Goal: Information Seeking & Learning: Learn about a topic

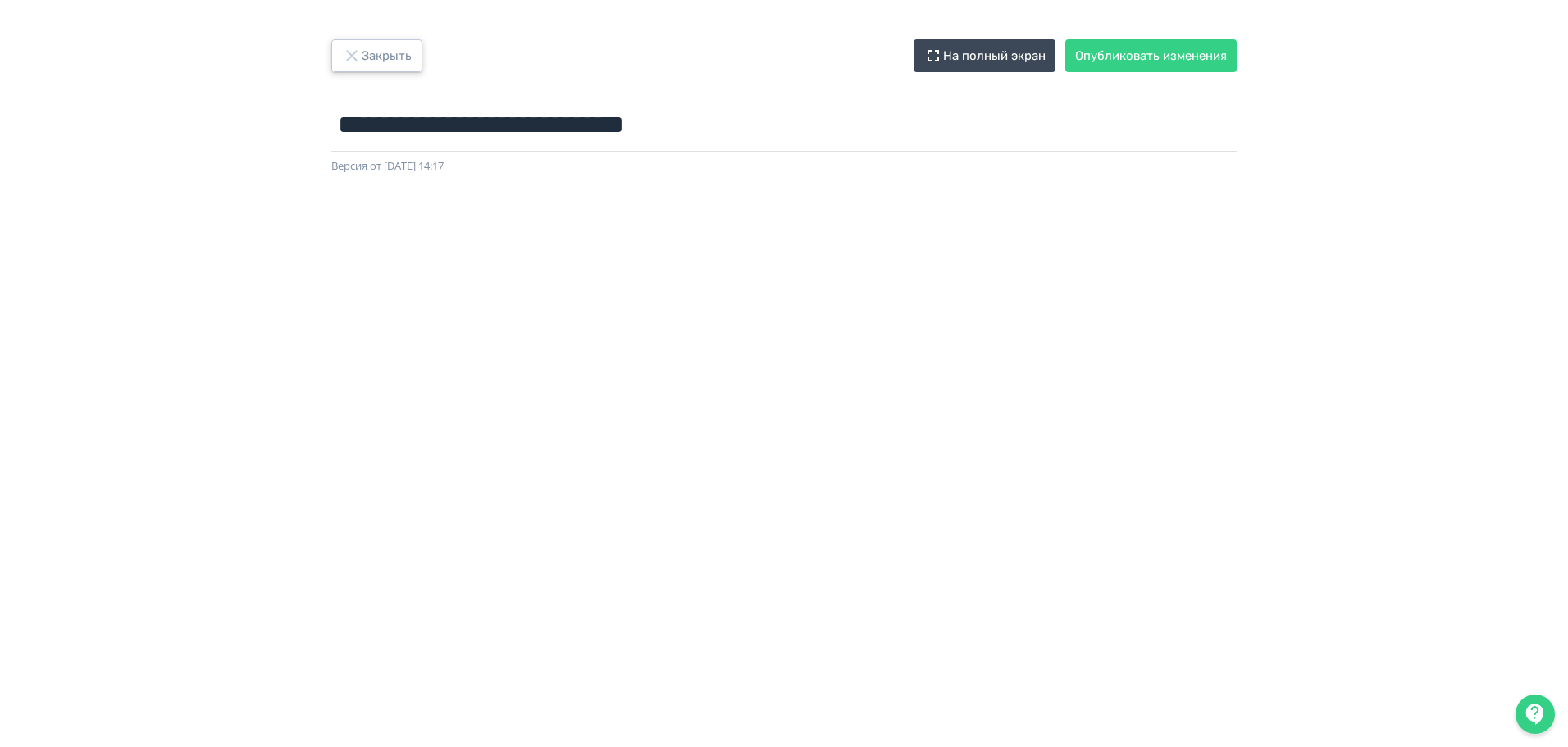
click at [361, 50] on icon "button" at bounding box center [352, 55] width 19 height 19
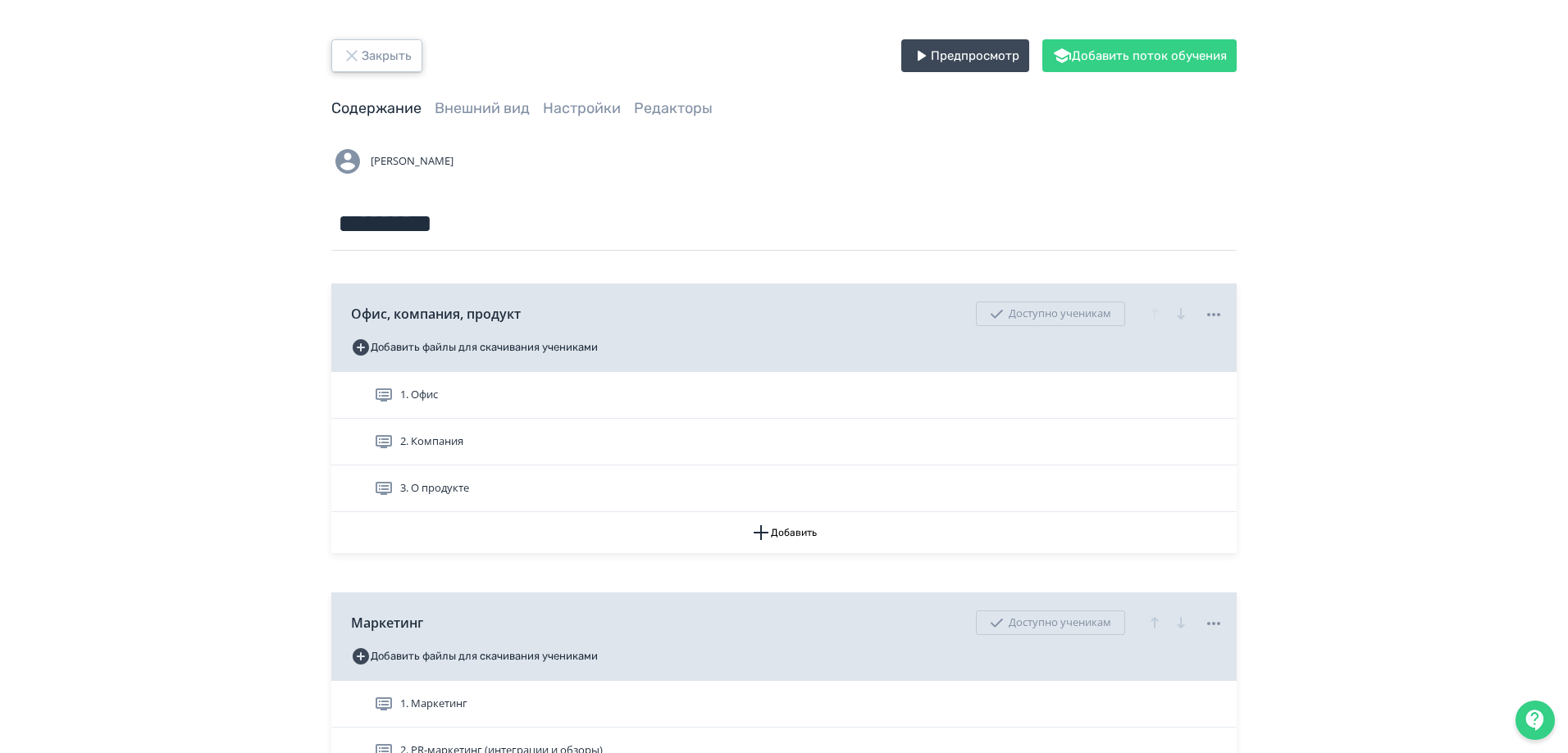
click at [369, 53] on button "Закрыть" at bounding box center [377, 56] width 91 height 33
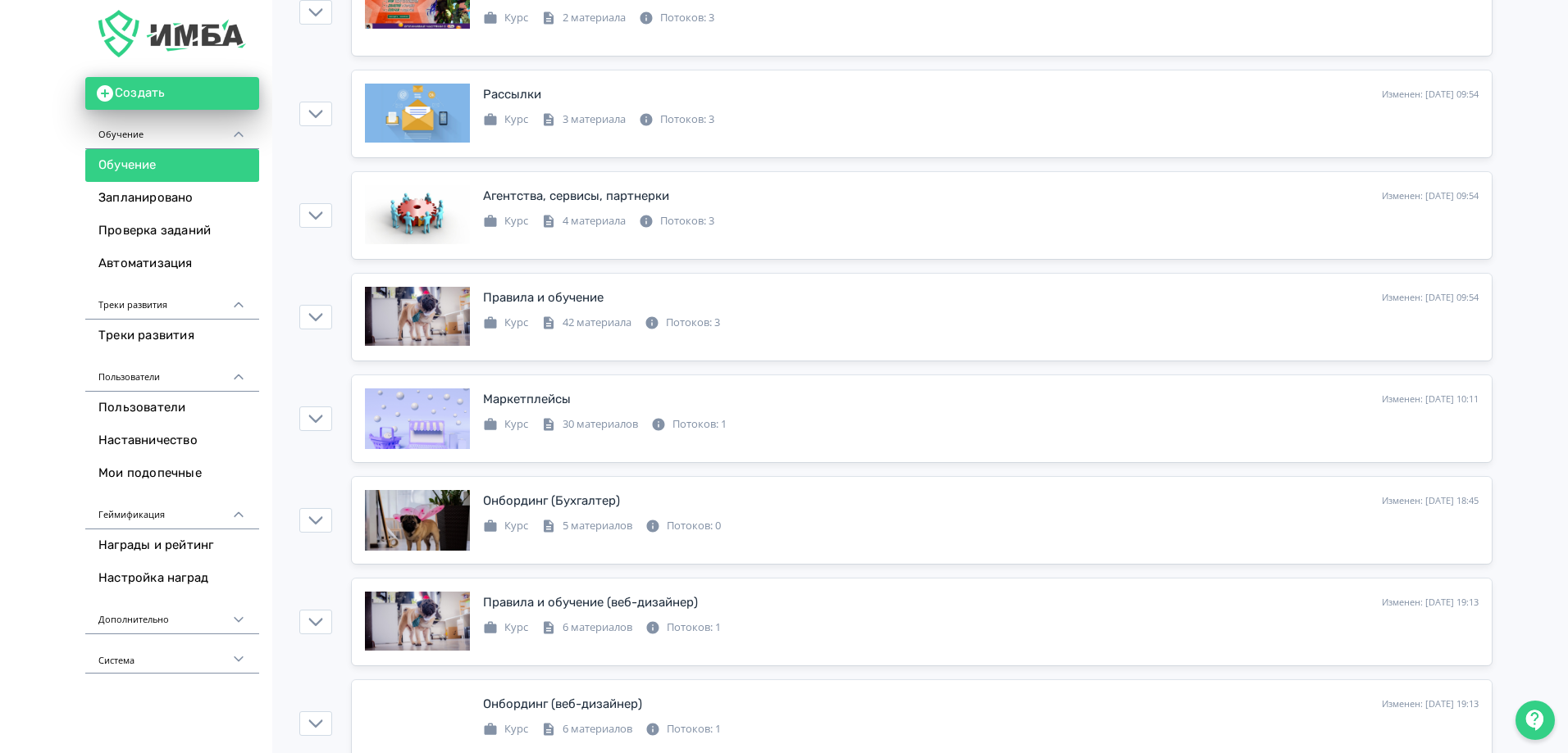
scroll to position [984, 0]
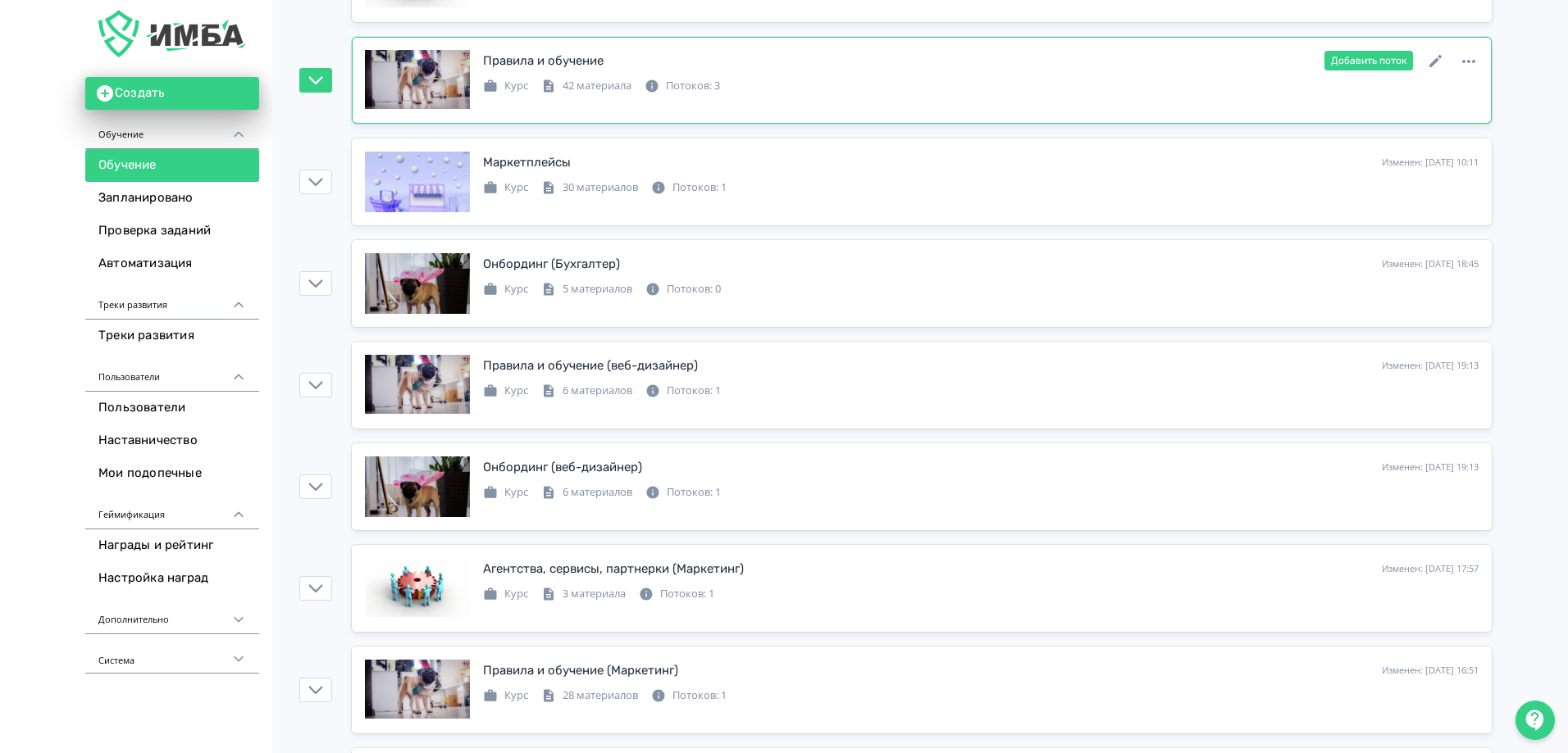
click at [730, 61] on div "Правила и обучение Изменен: [DATE] 09:54 Добавить поток" at bounding box center [980, 61] width 996 height 21
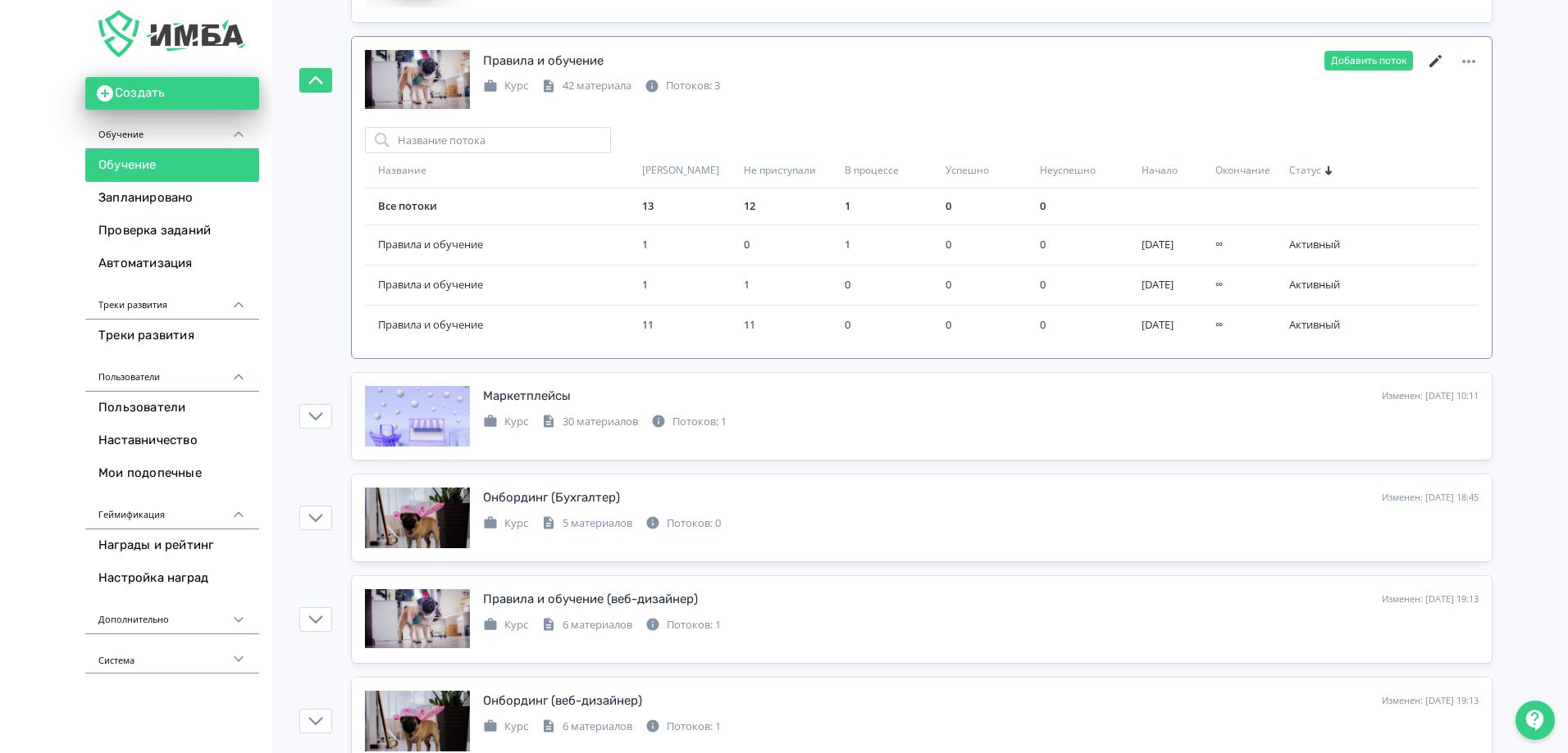
click at [1438, 66] on icon at bounding box center [1436, 61] width 19 height 19
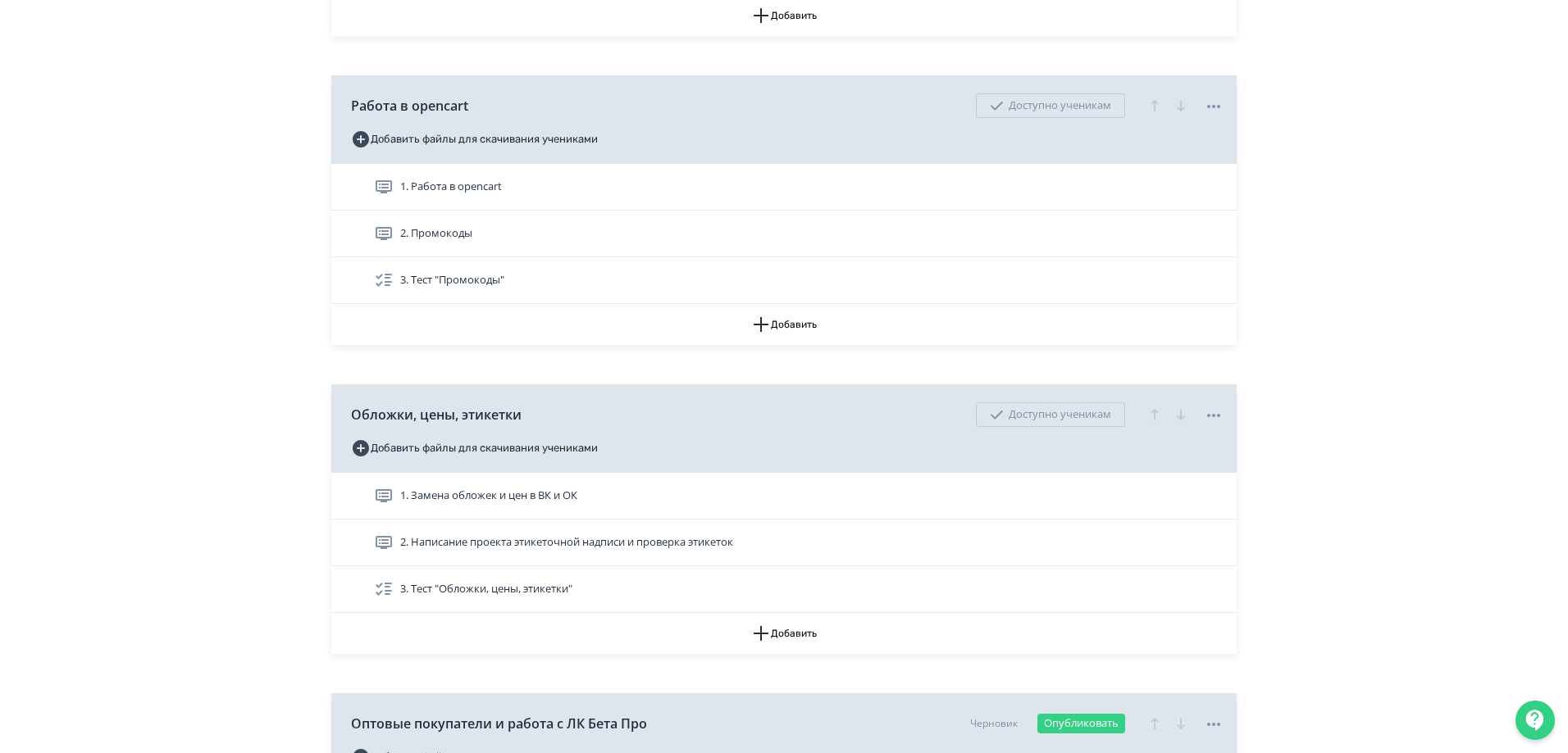
scroll to position [1394, 0]
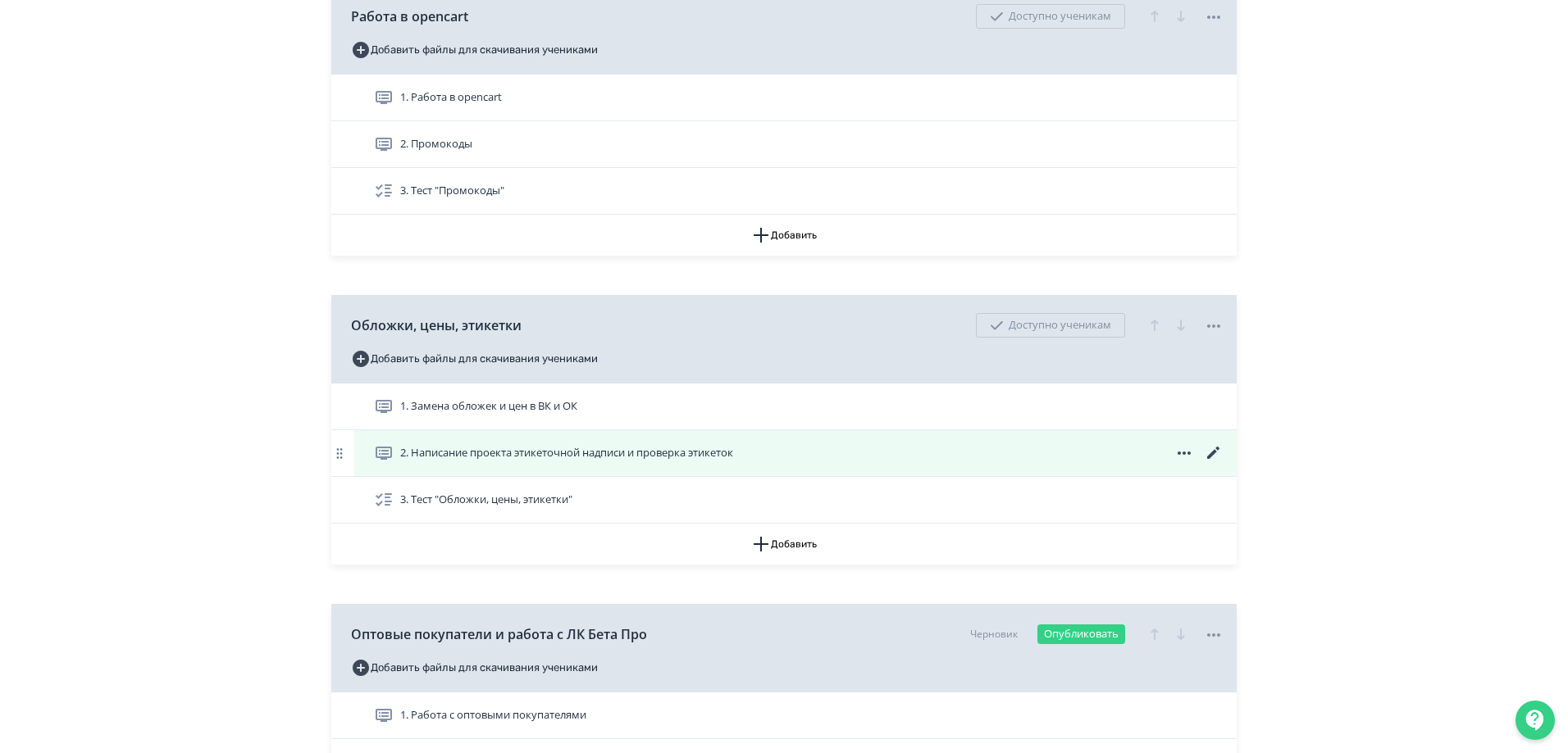
click at [507, 469] on div "2. Написание проекта этикеточной надписи и проверка этикеток" at bounding box center [795, 453] width 882 height 46
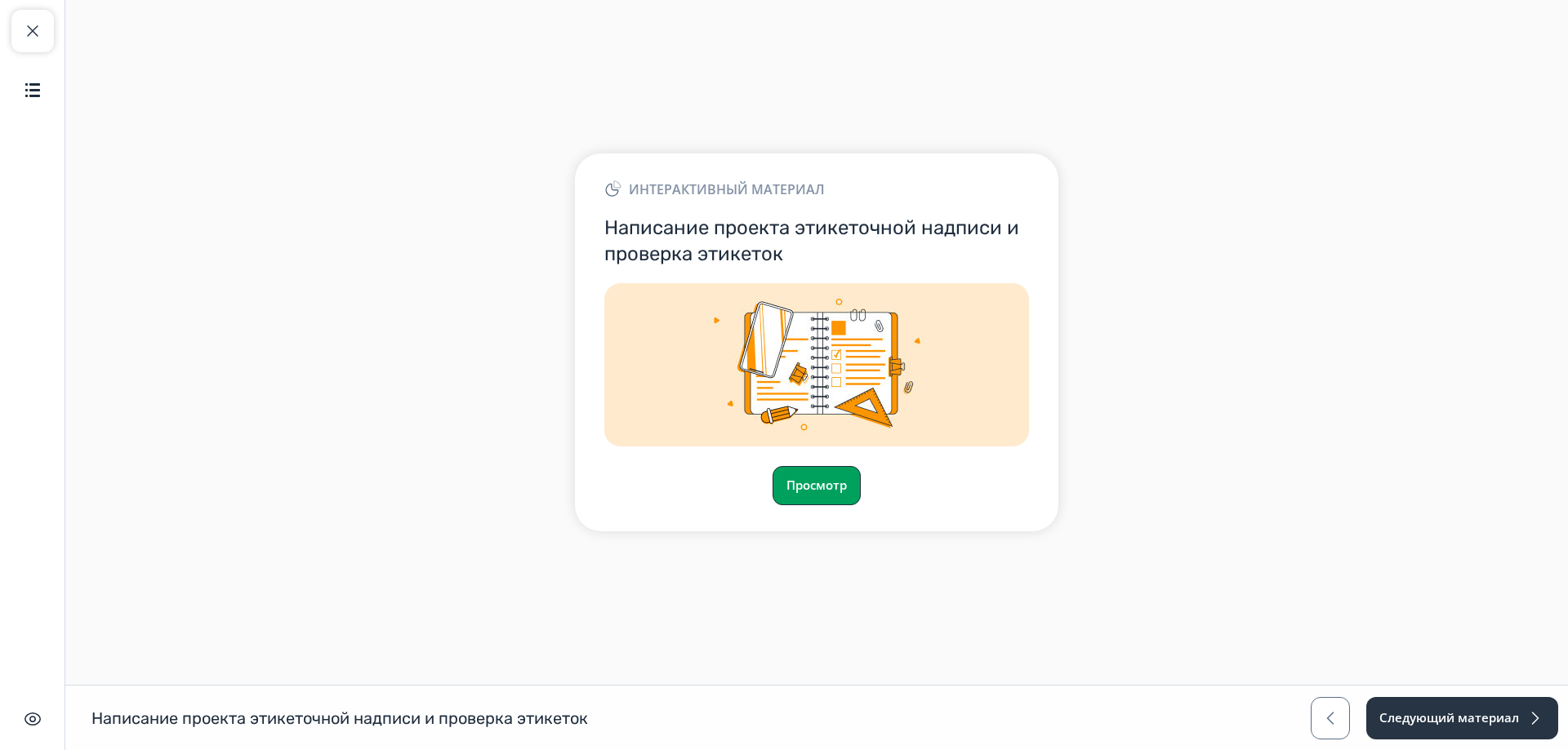
click at [817, 494] on button "Просмотр" at bounding box center [816, 486] width 88 height 40
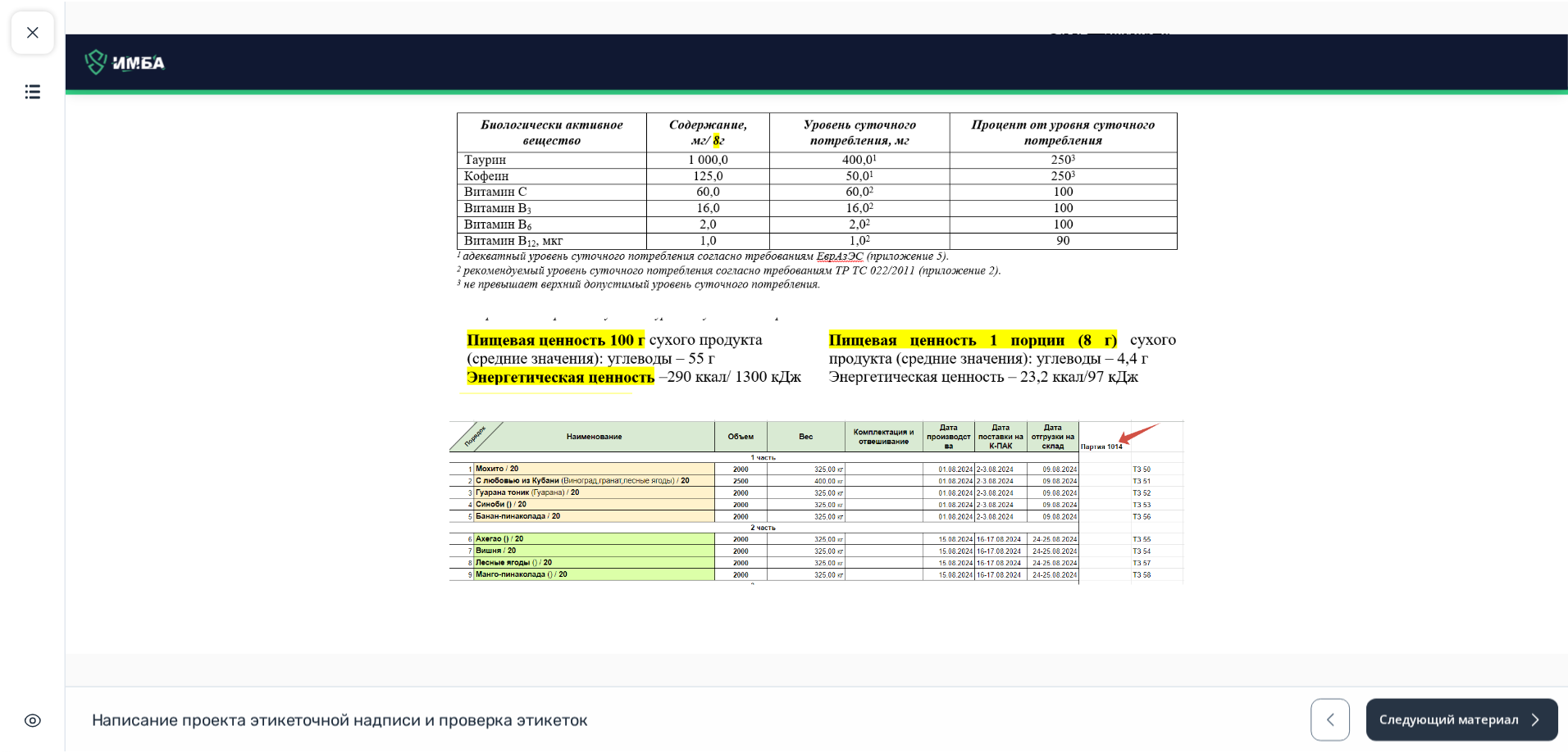
scroll to position [1599, 0]
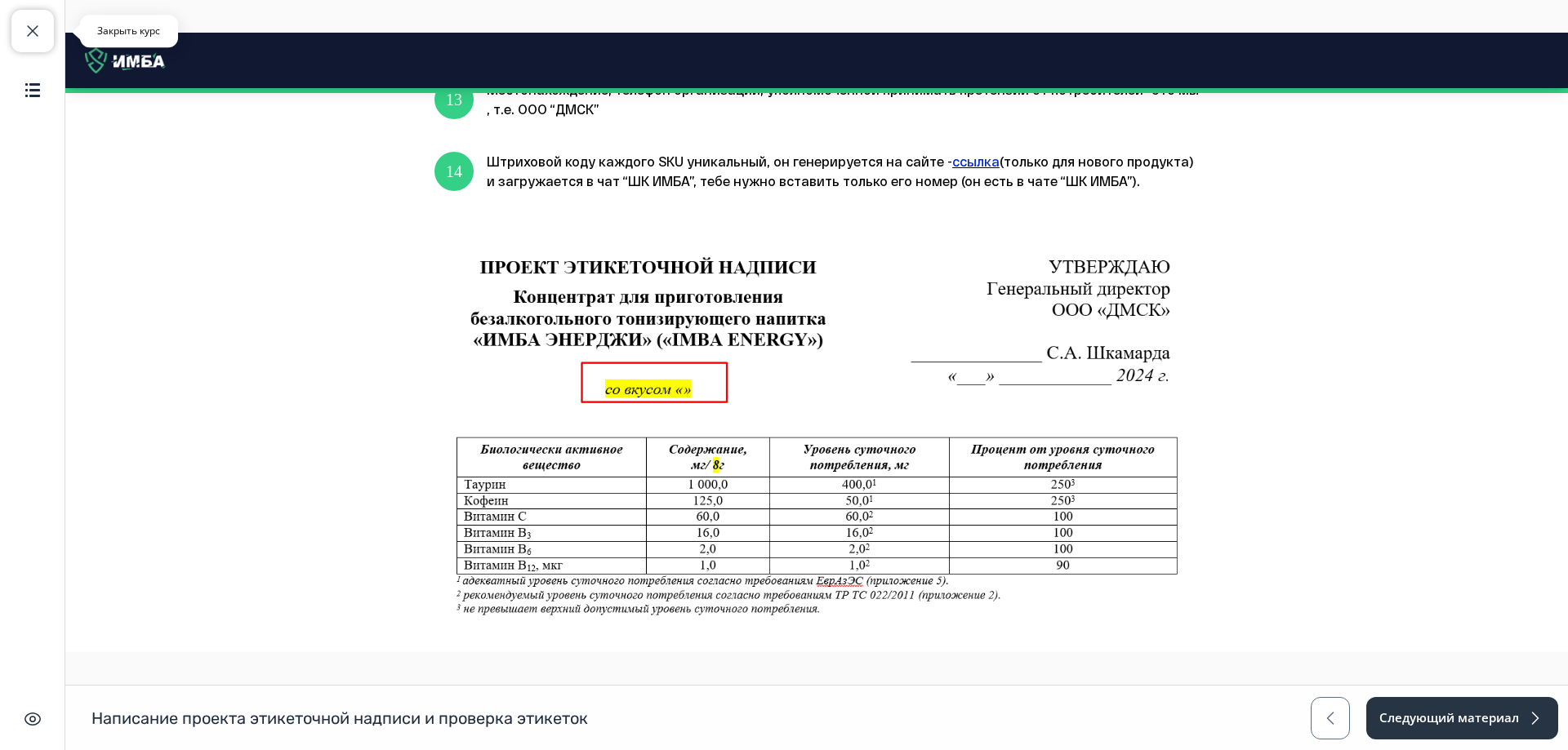
click at [36, 35] on span "button" at bounding box center [33, 31] width 19 height 19
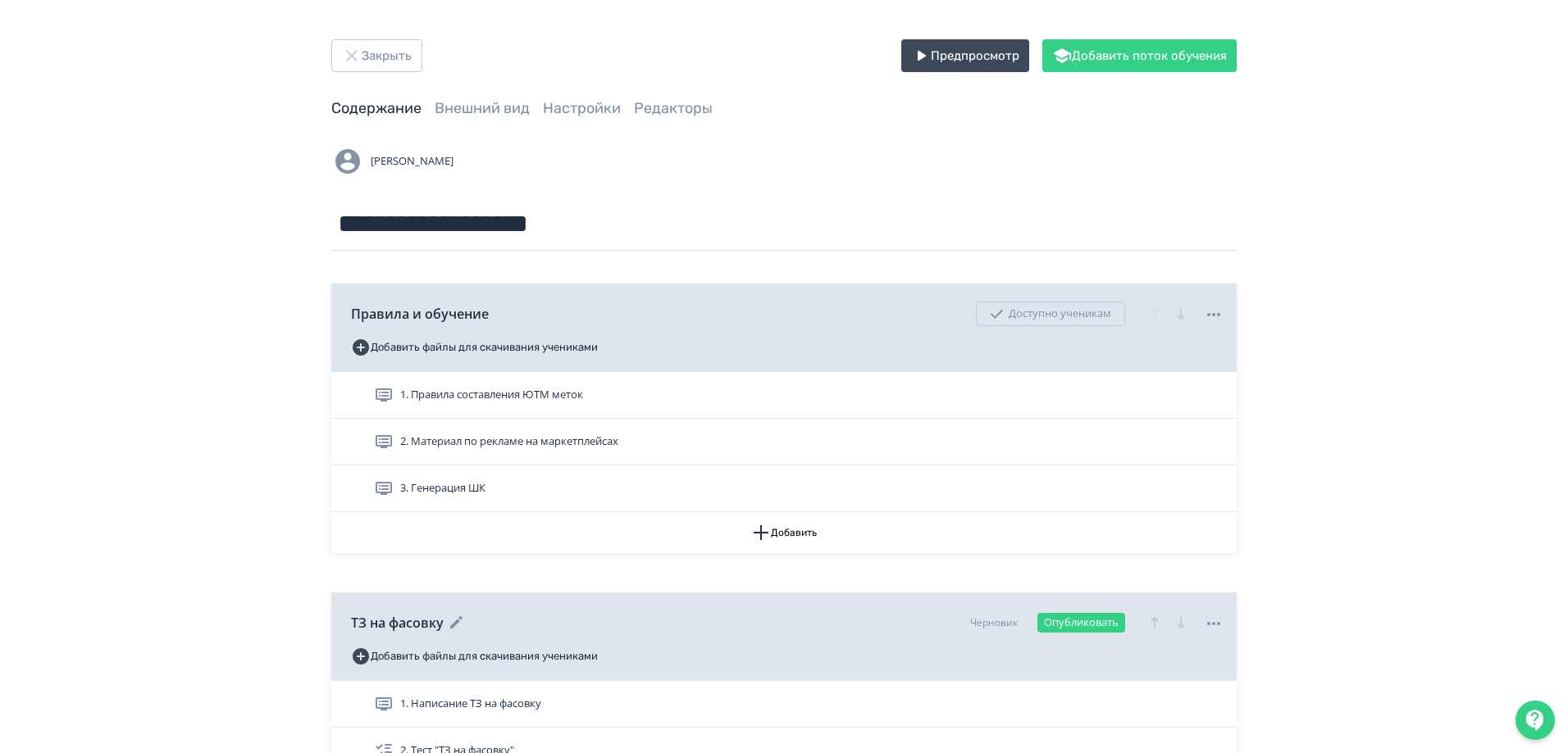
scroll to position [82, 0]
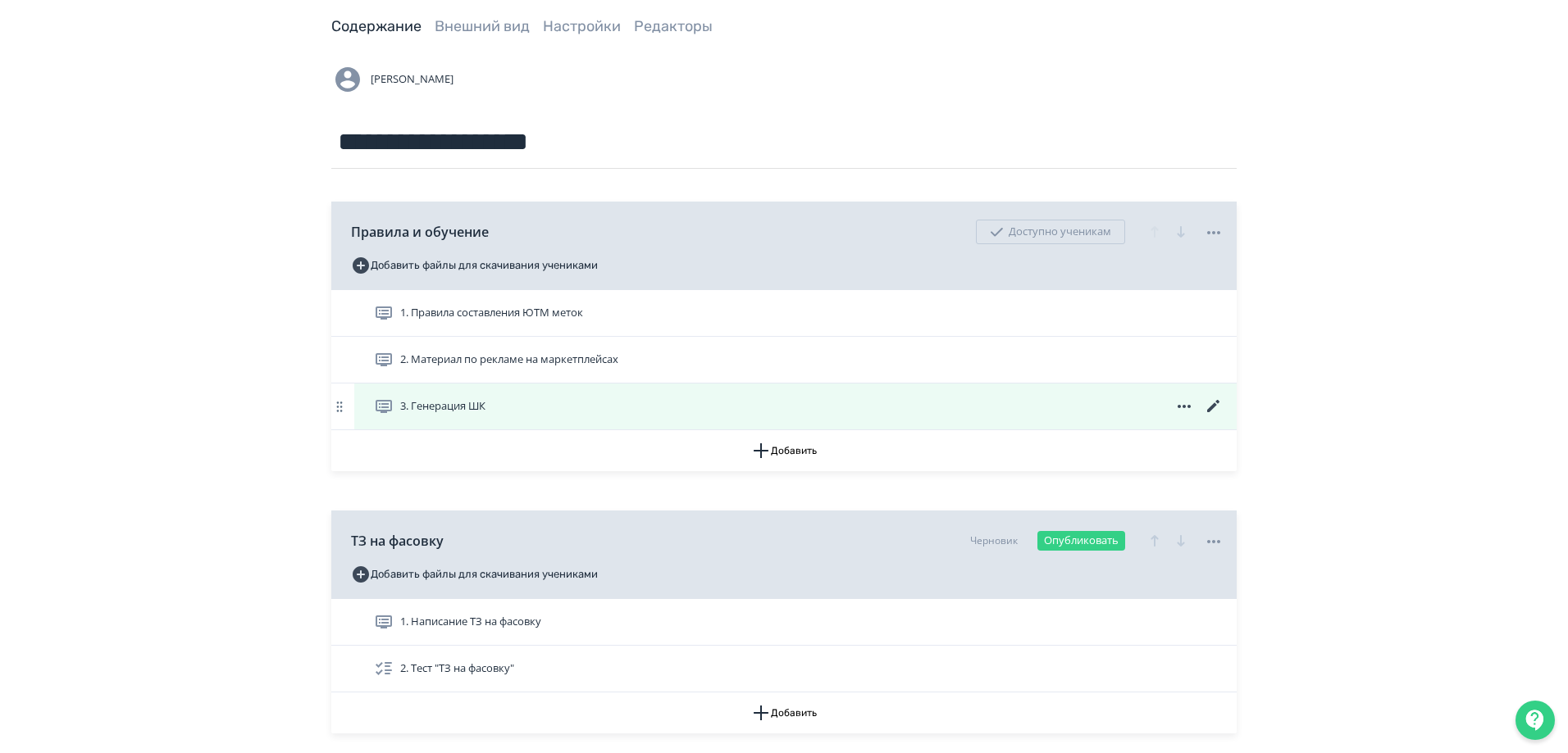
click at [492, 410] on span "3. Генерация ШК" at bounding box center [433, 406] width 118 height 19
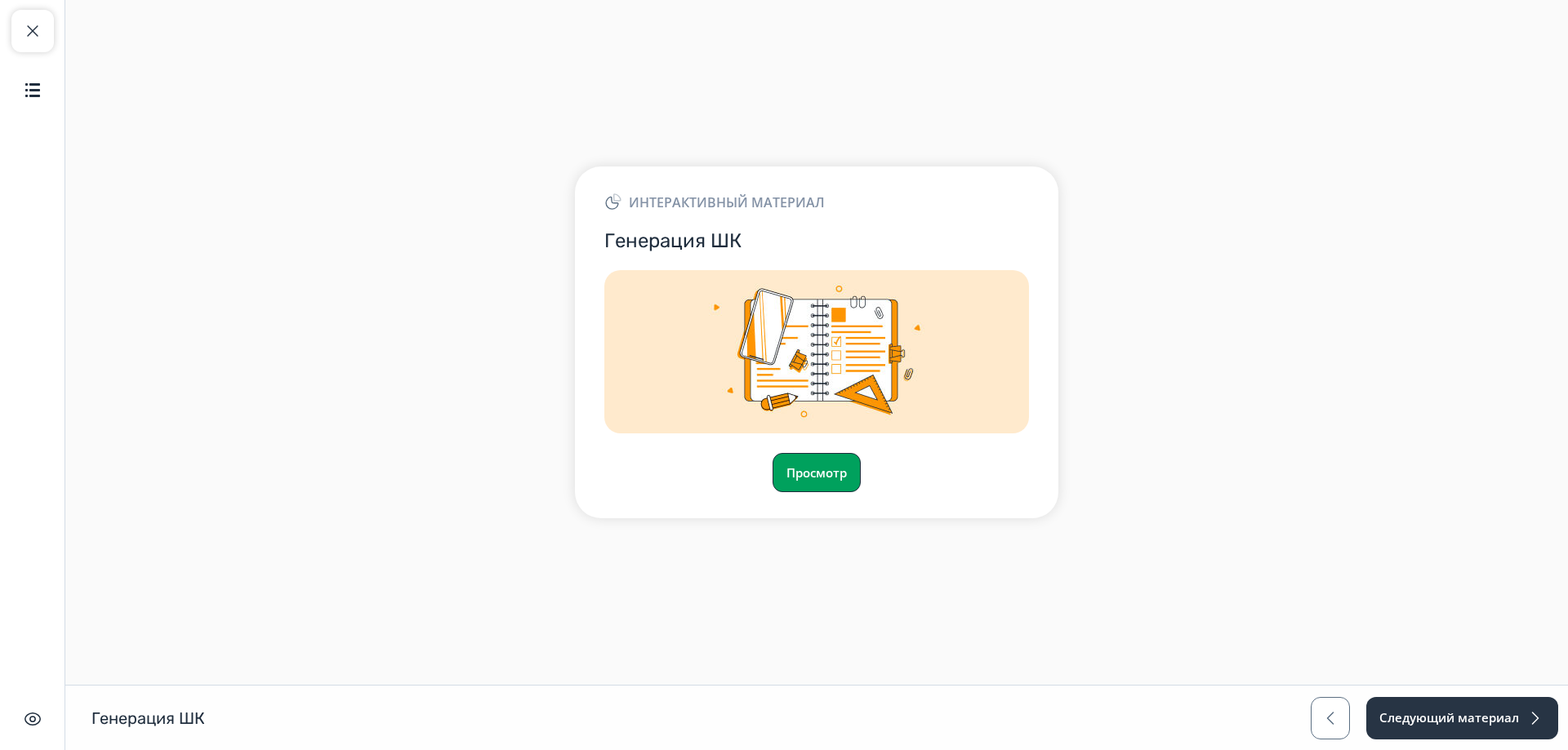
click at [817, 473] on button "Просмотр" at bounding box center [816, 472] width 88 height 40
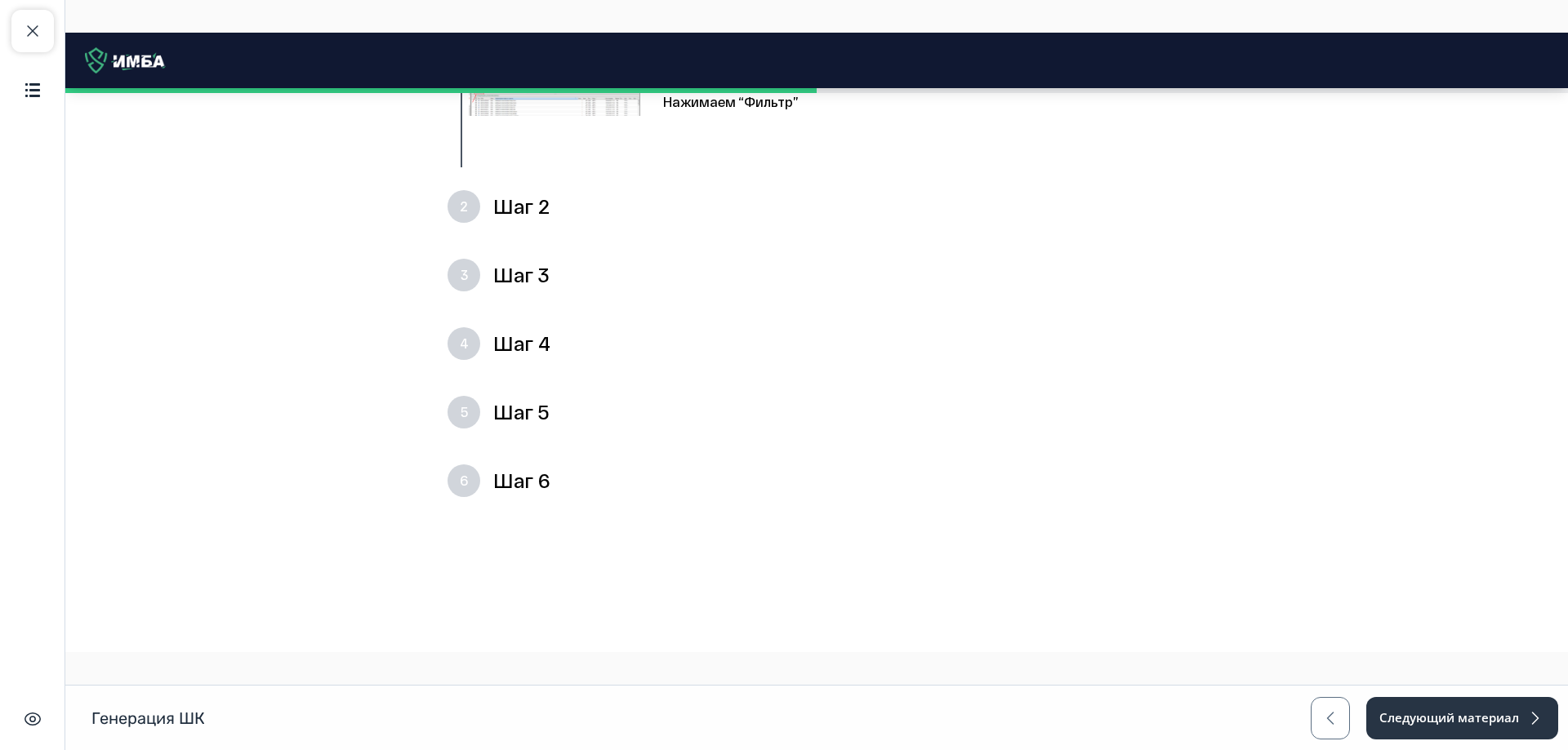
scroll to position [817, 0]
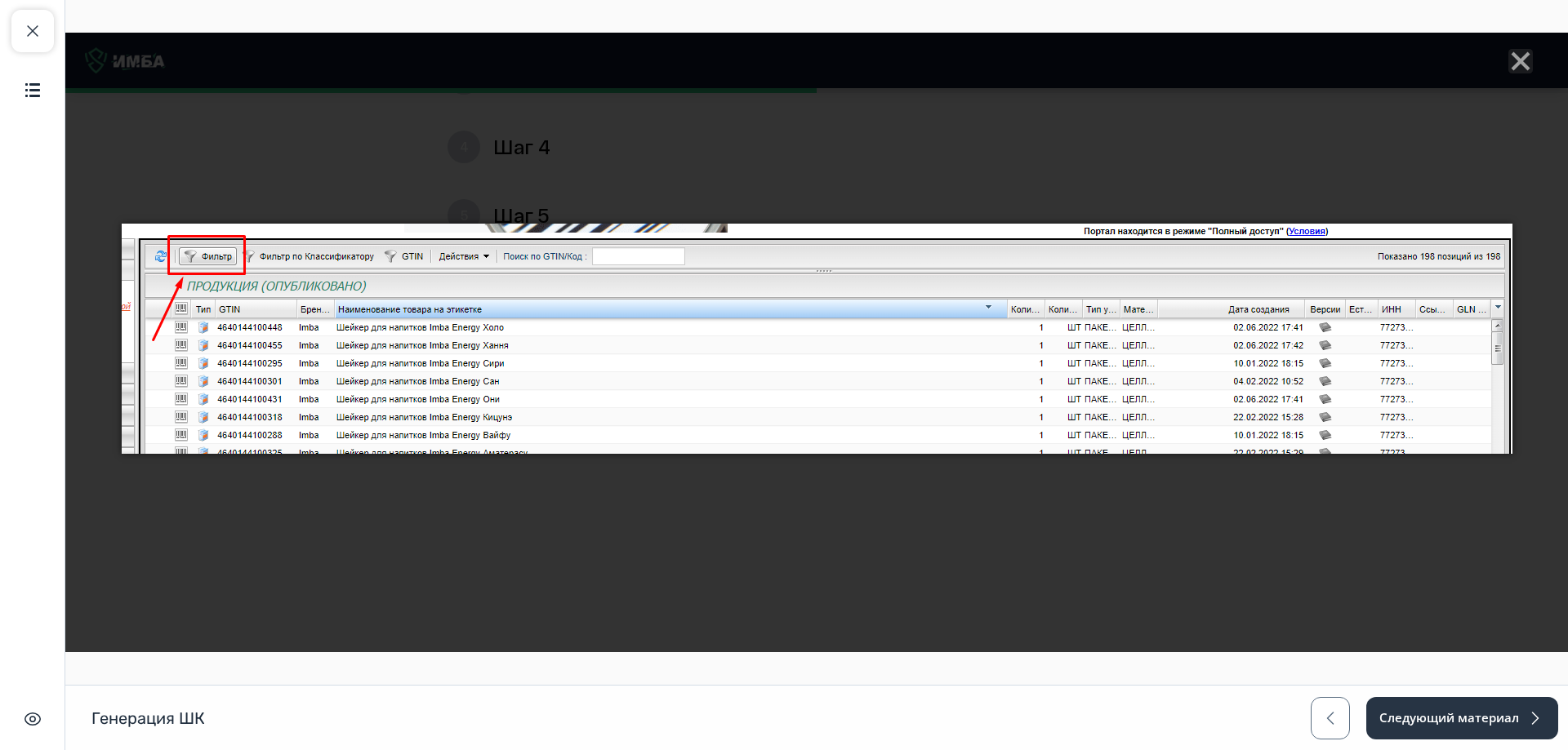
click at [764, 526] on div at bounding box center [817, 343] width 1502 height 620
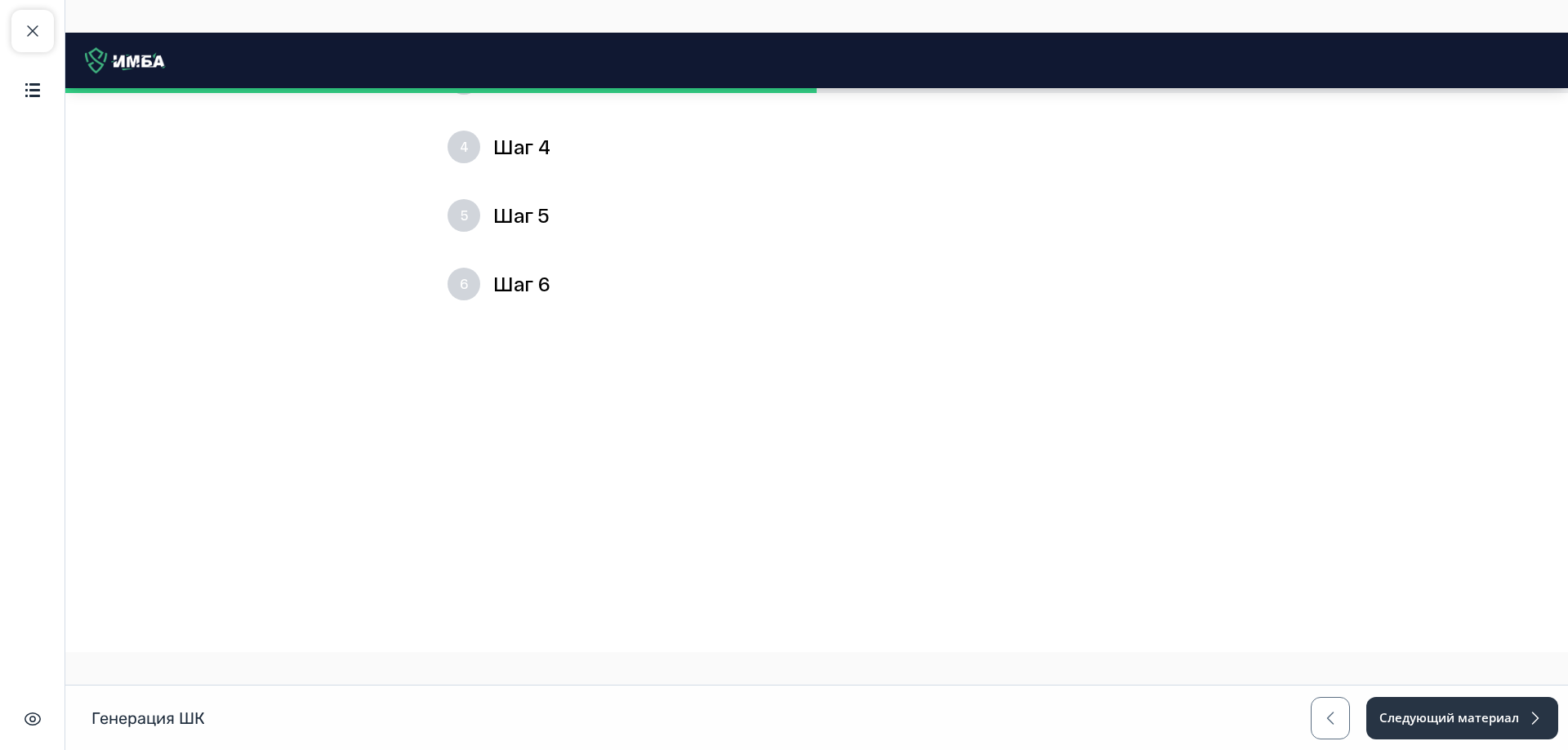
click at [479, 40] on div "2 Шаг 2" at bounding box center [816, 10] width 764 height 59
click at [481, 82] on div "5 Шаг 5" at bounding box center [816, 52] width 764 height 59
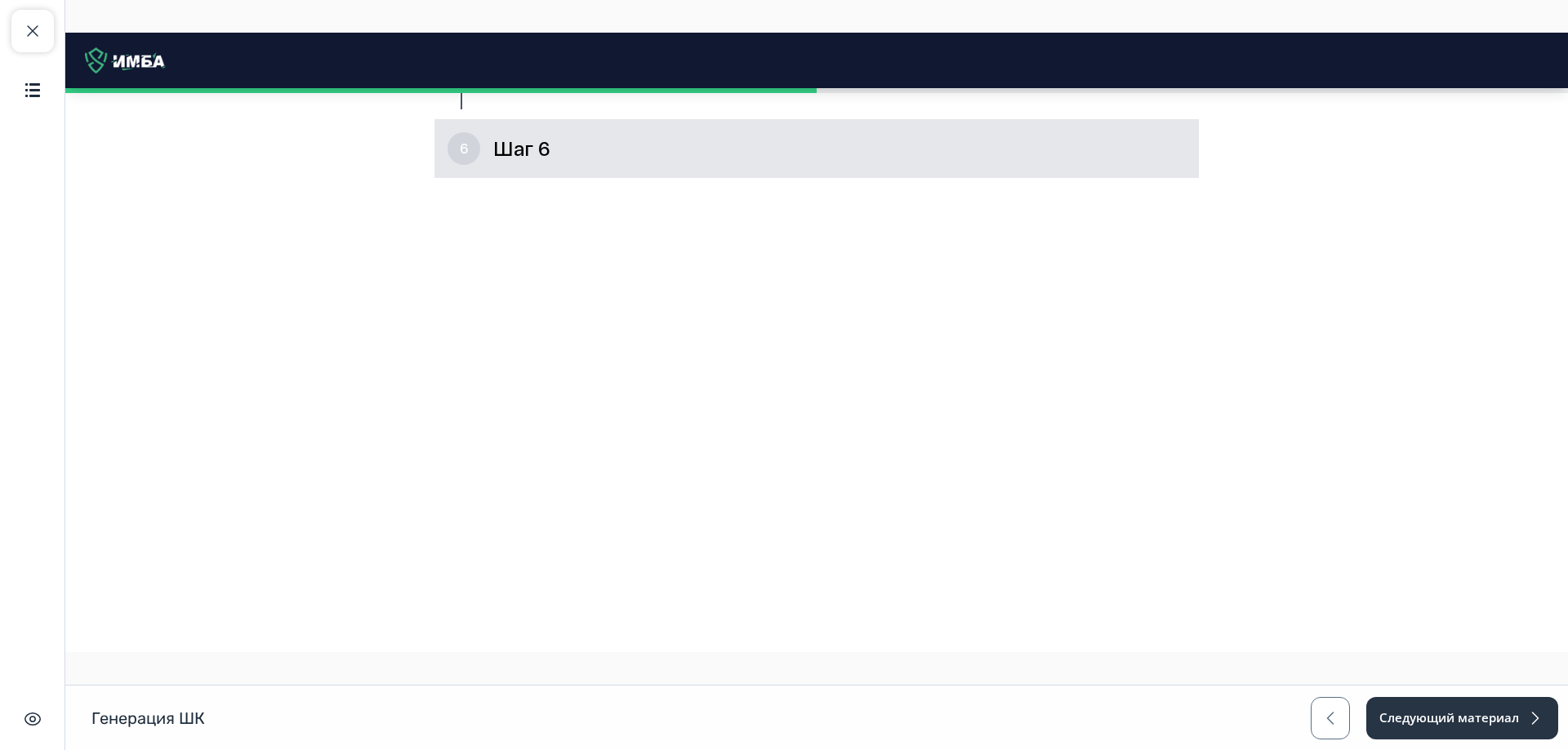
click at [491, 178] on div "6 Шаг 6" at bounding box center [816, 148] width 764 height 59
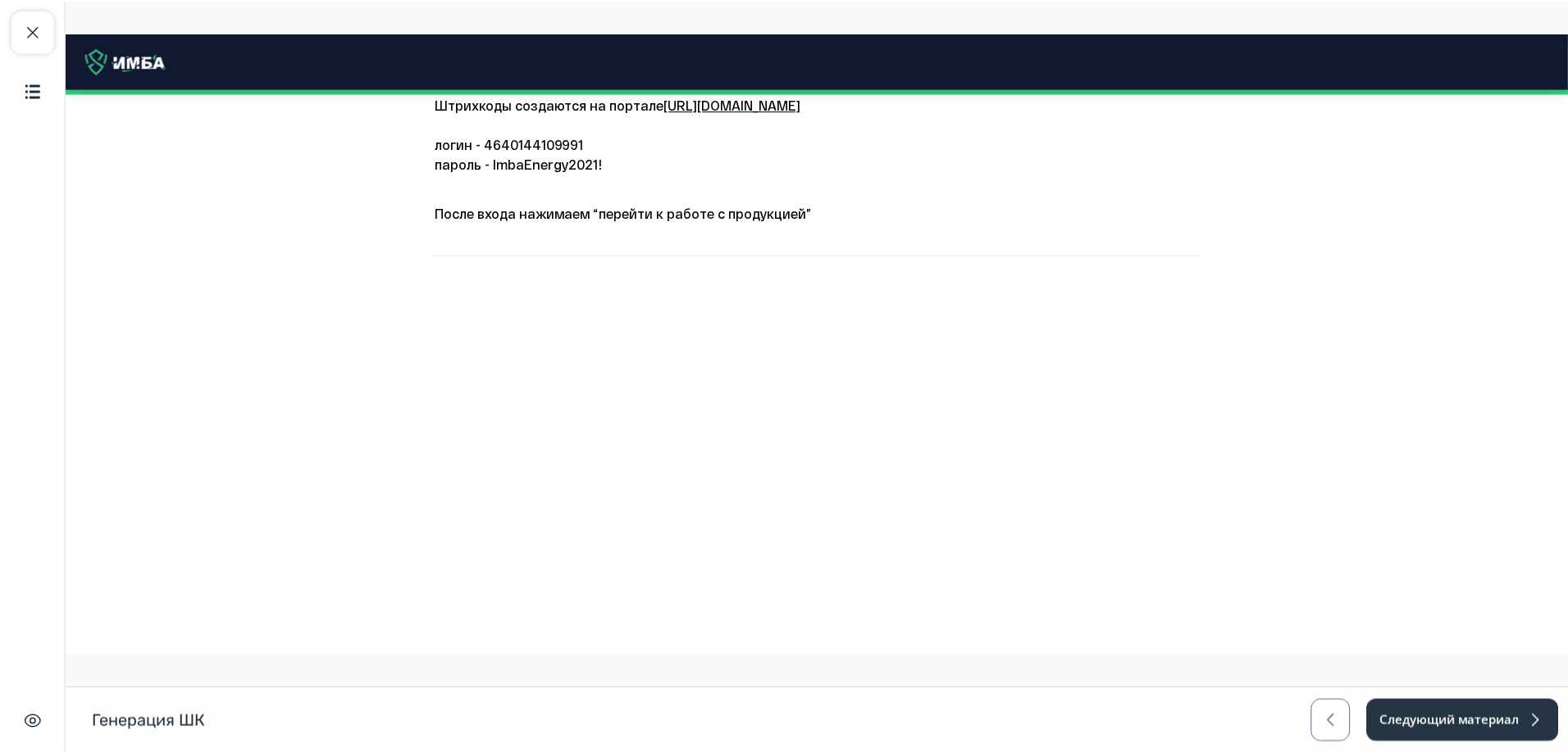
scroll to position [0, 0]
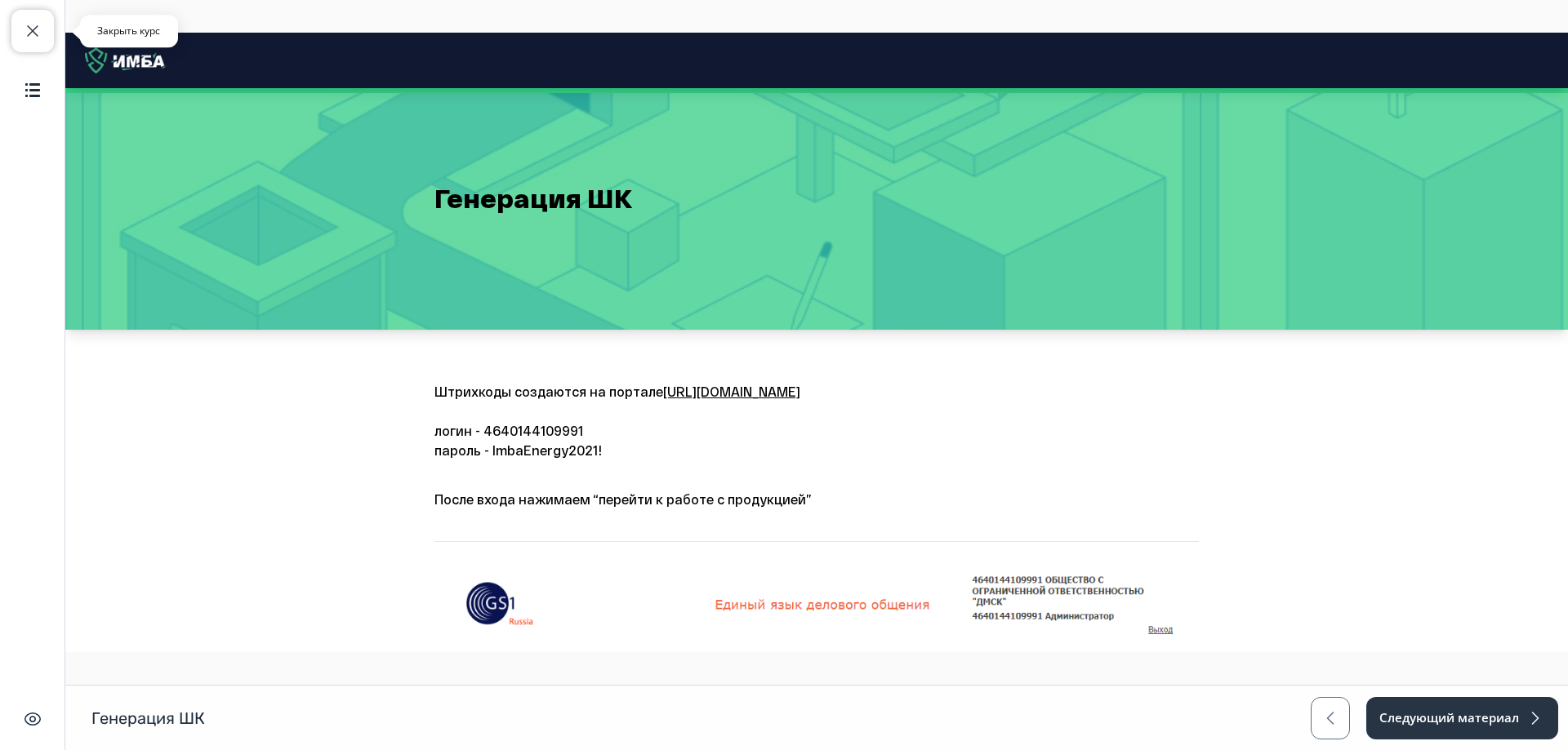
click at [29, 45] on button "Закрыть курс" at bounding box center [33, 31] width 42 height 42
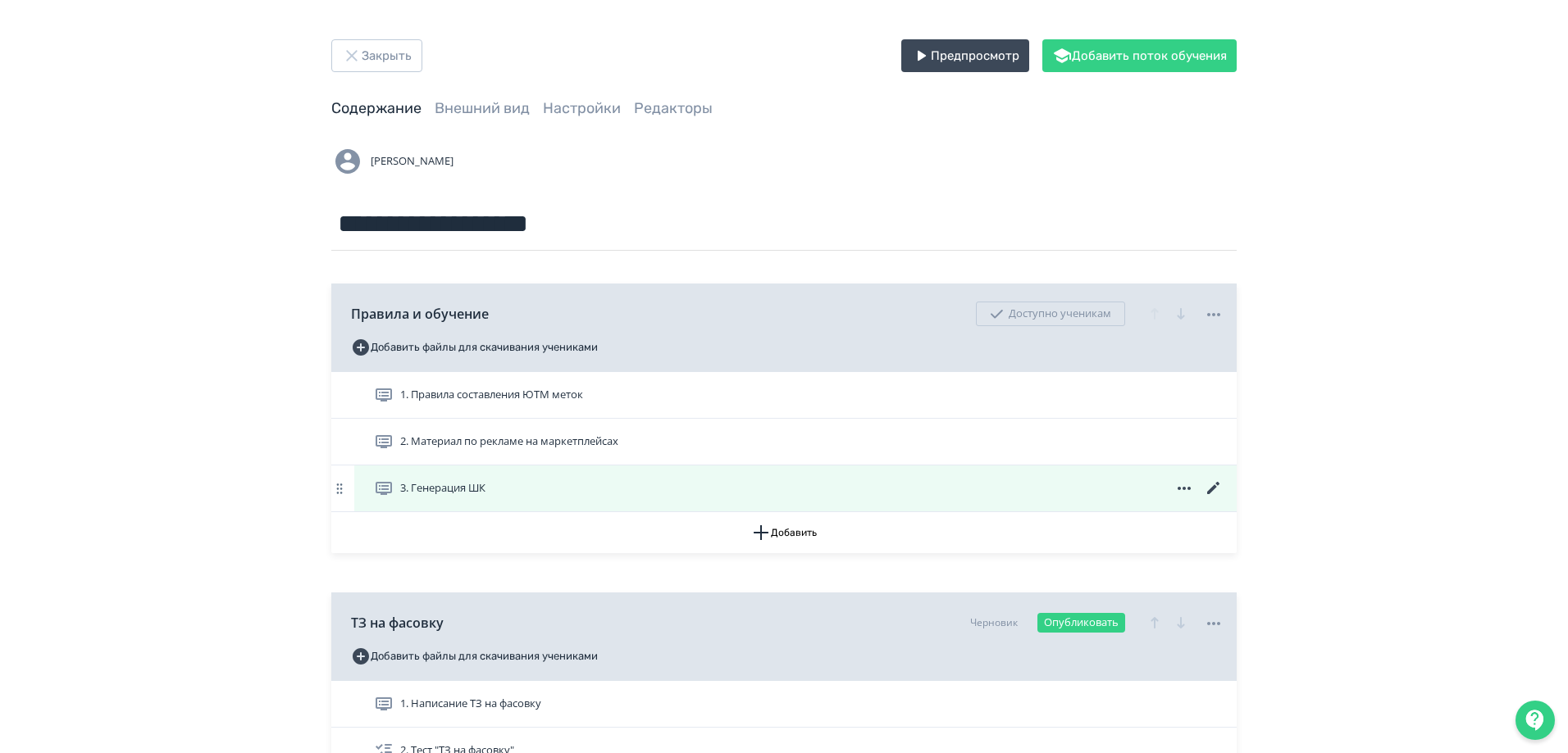
click at [1184, 491] on icon at bounding box center [1184, 488] width 19 height 19
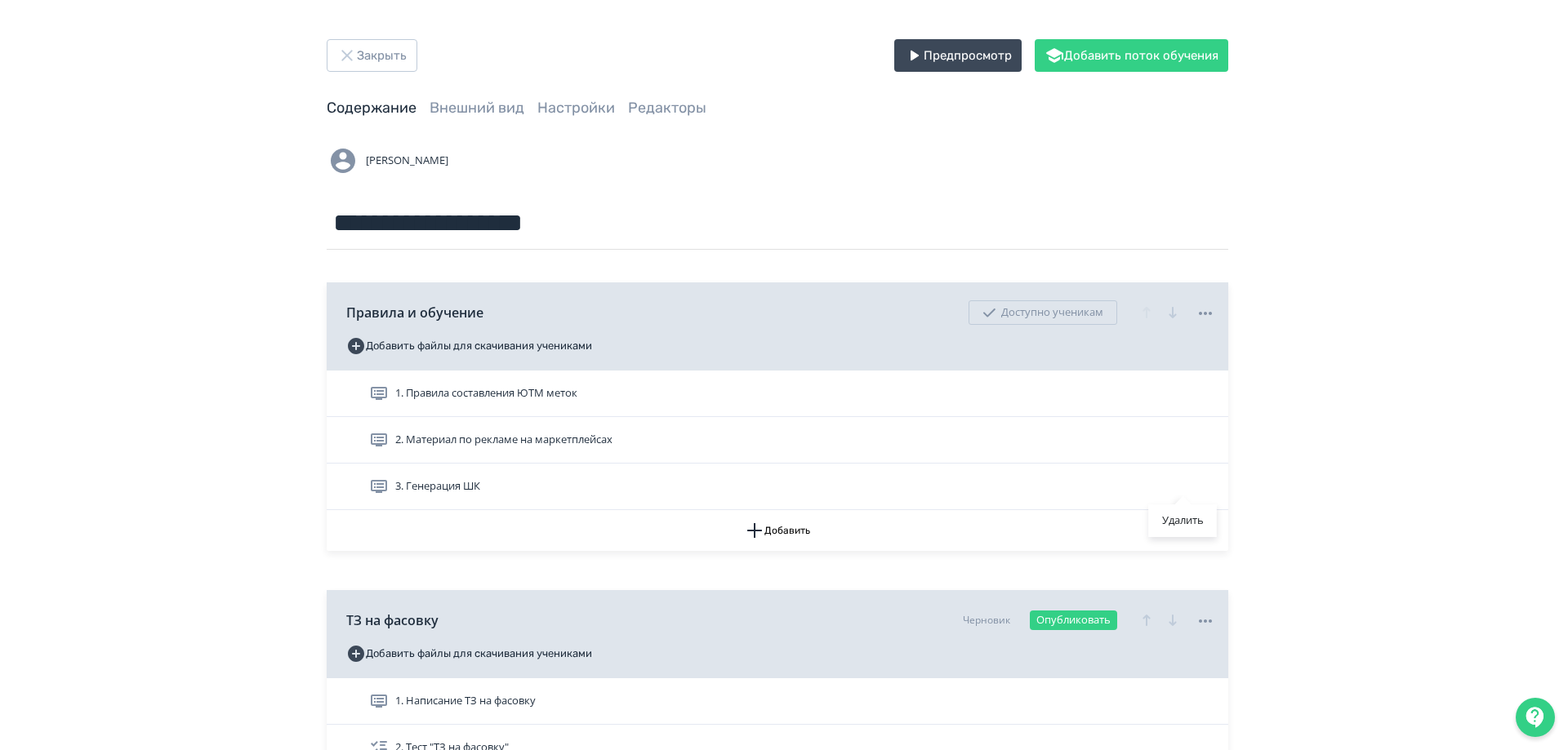
click at [1296, 470] on div "Удалить" at bounding box center [784, 375] width 1568 height 750
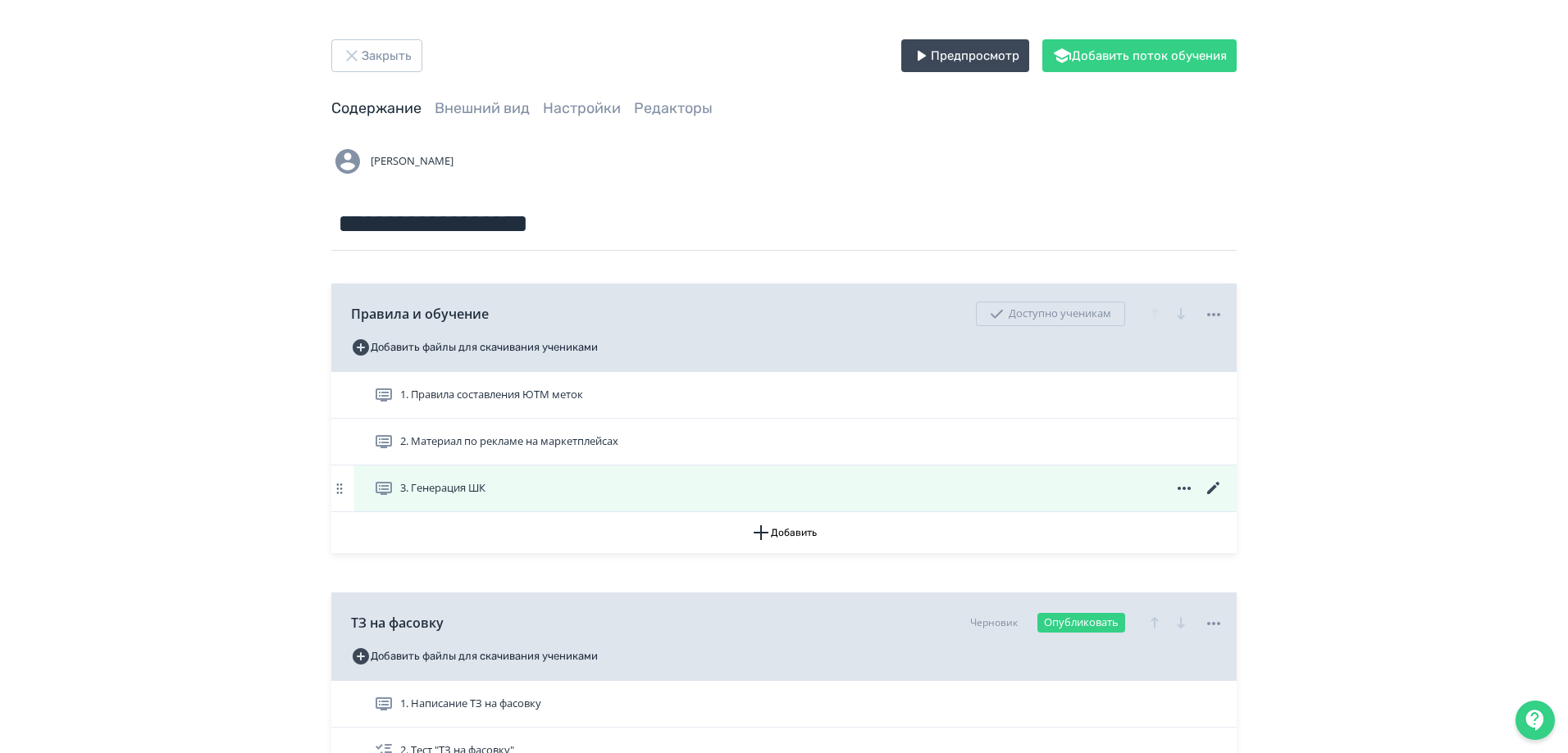
click at [1180, 488] on icon at bounding box center [1184, 487] width 14 height 3
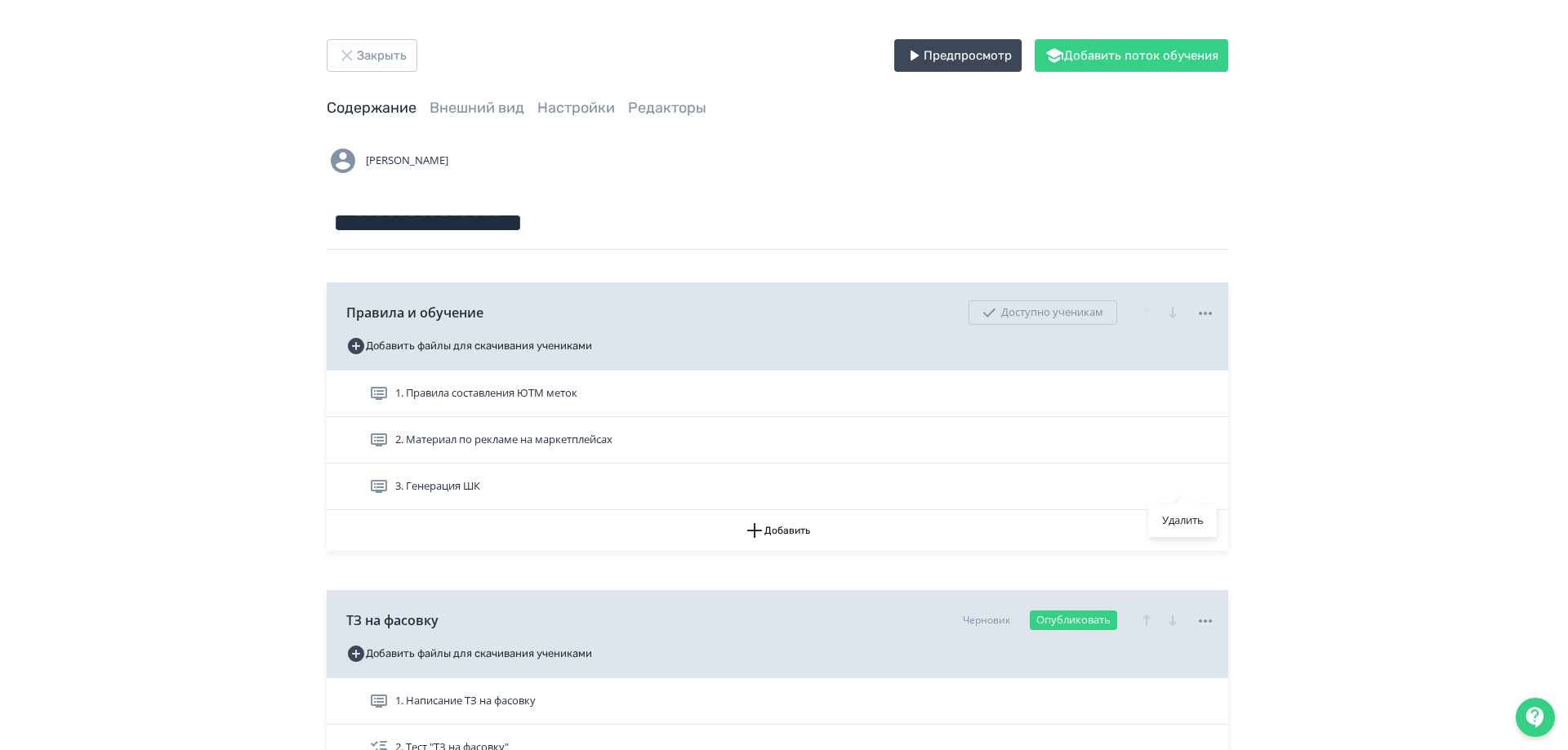
click at [1320, 468] on div "Удалить" at bounding box center [784, 375] width 1568 height 750
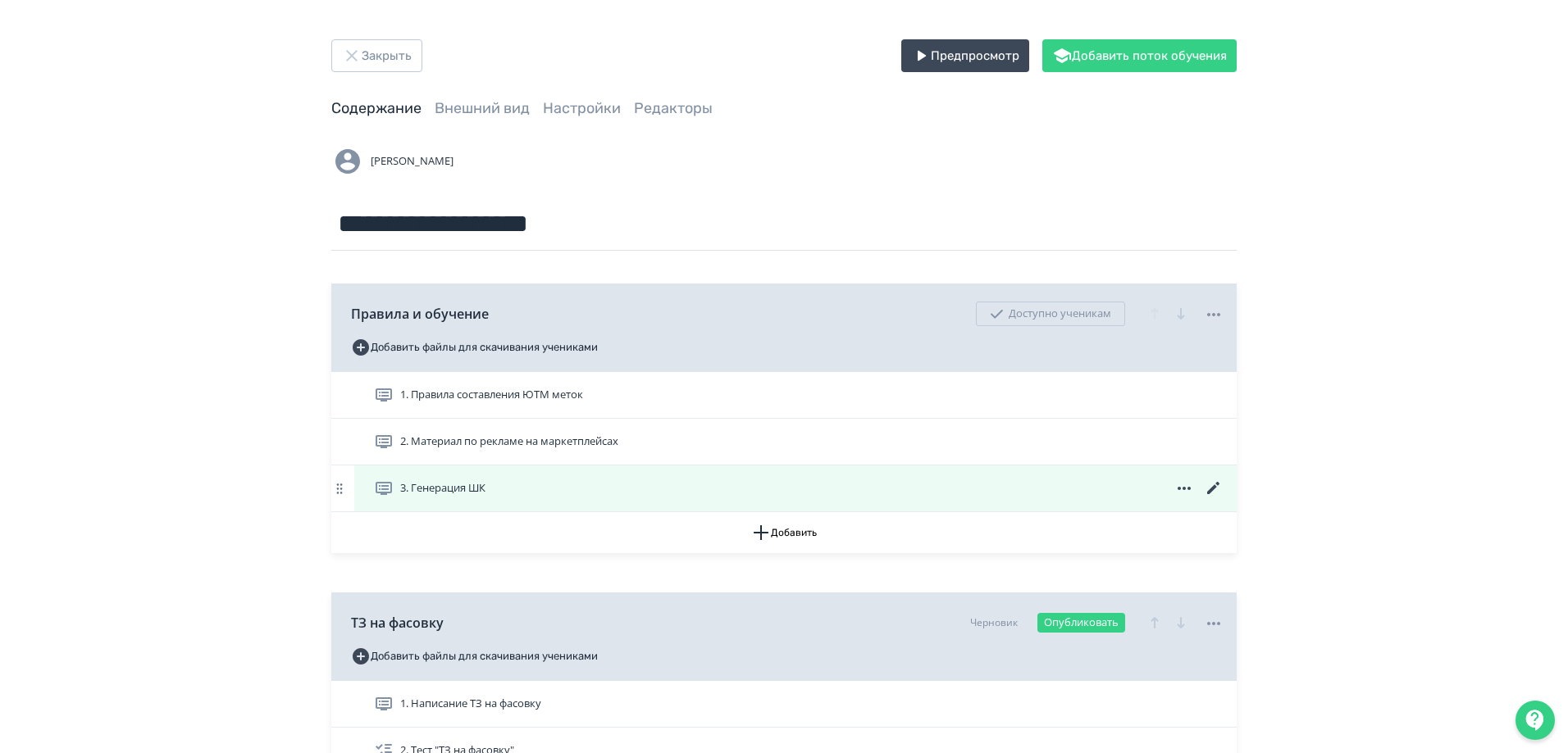
click at [449, 486] on span "3. Генерация ШК" at bounding box center [443, 488] width 85 height 16
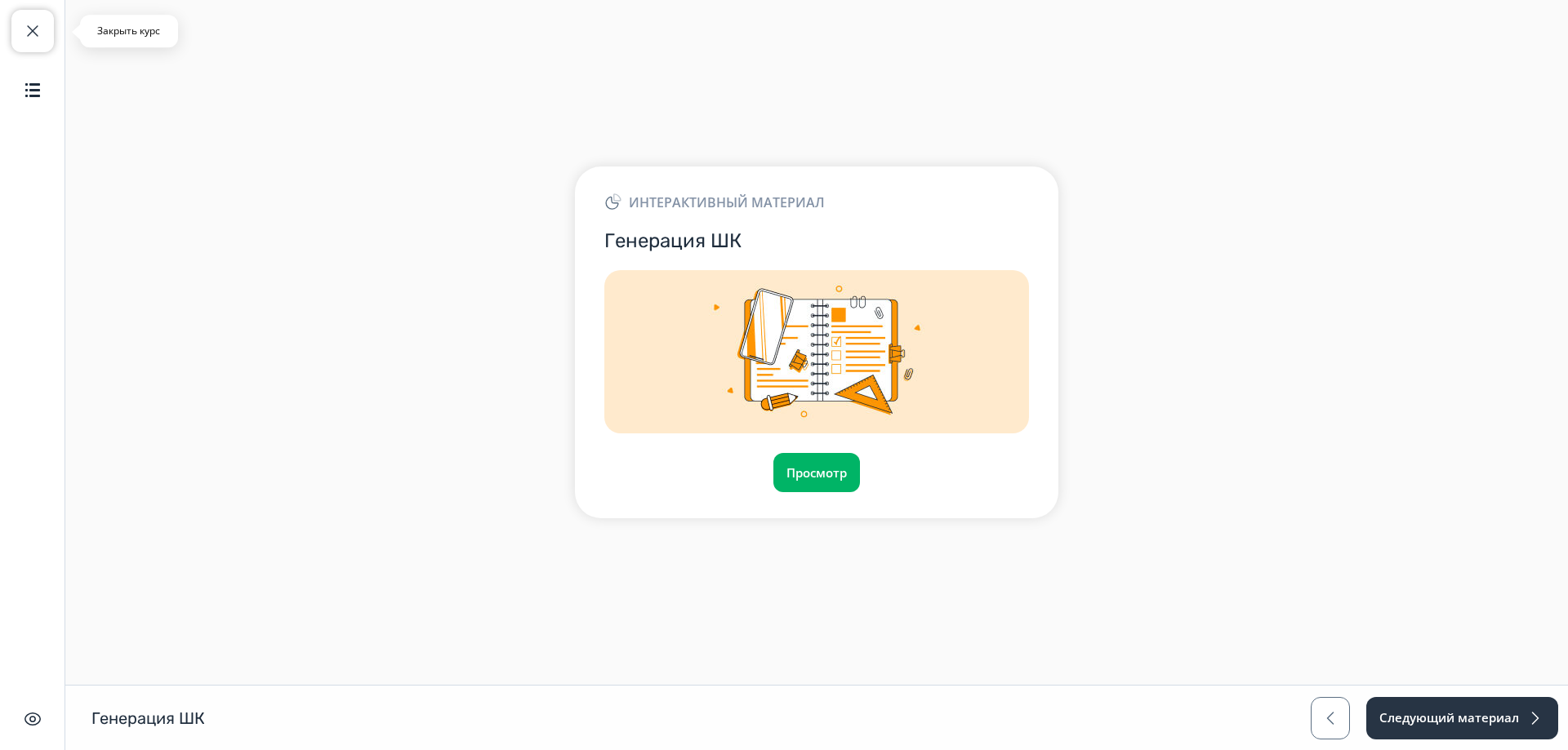
click at [38, 29] on span "button" at bounding box center [33, 31] width 19 height 19
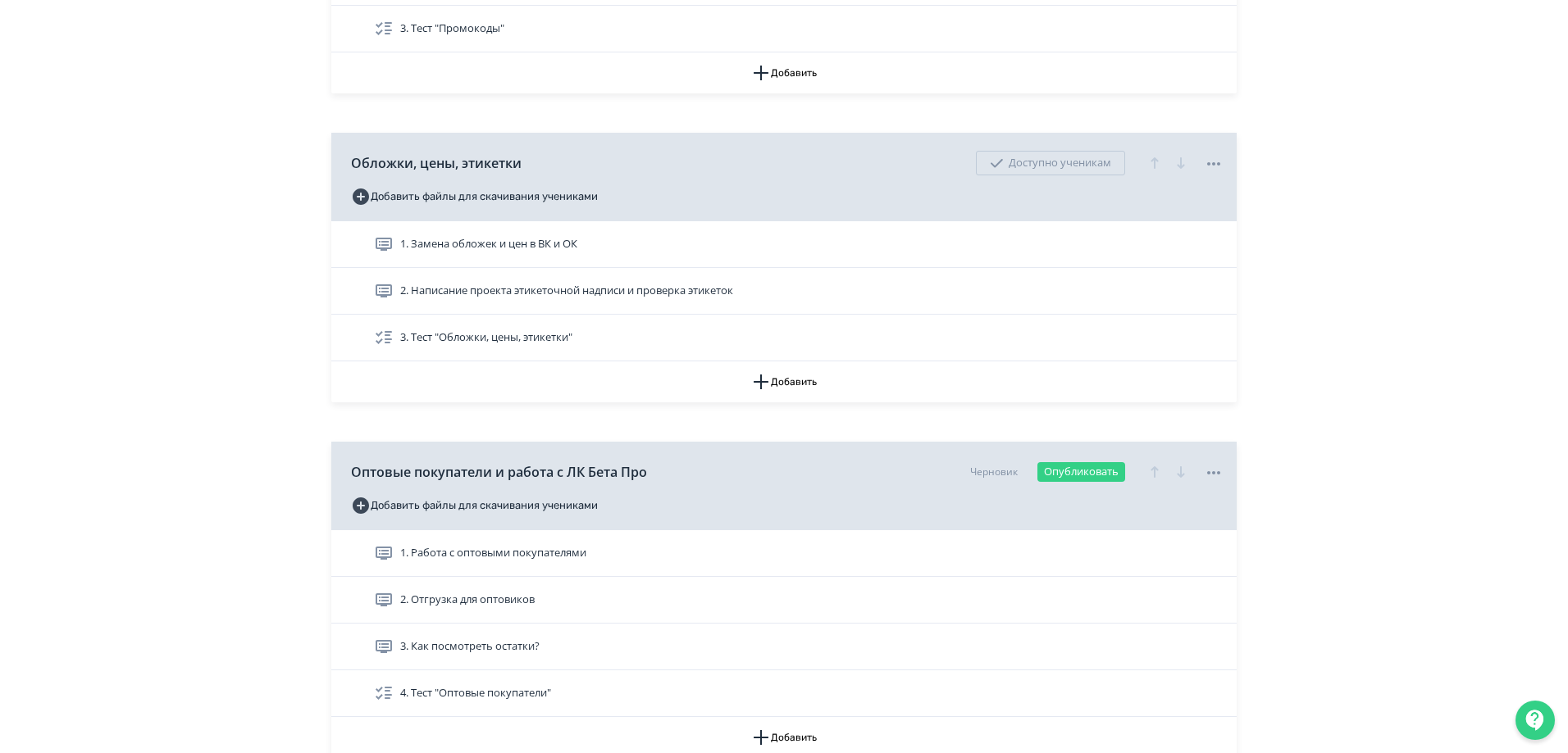
scroll to position [1557, 0]
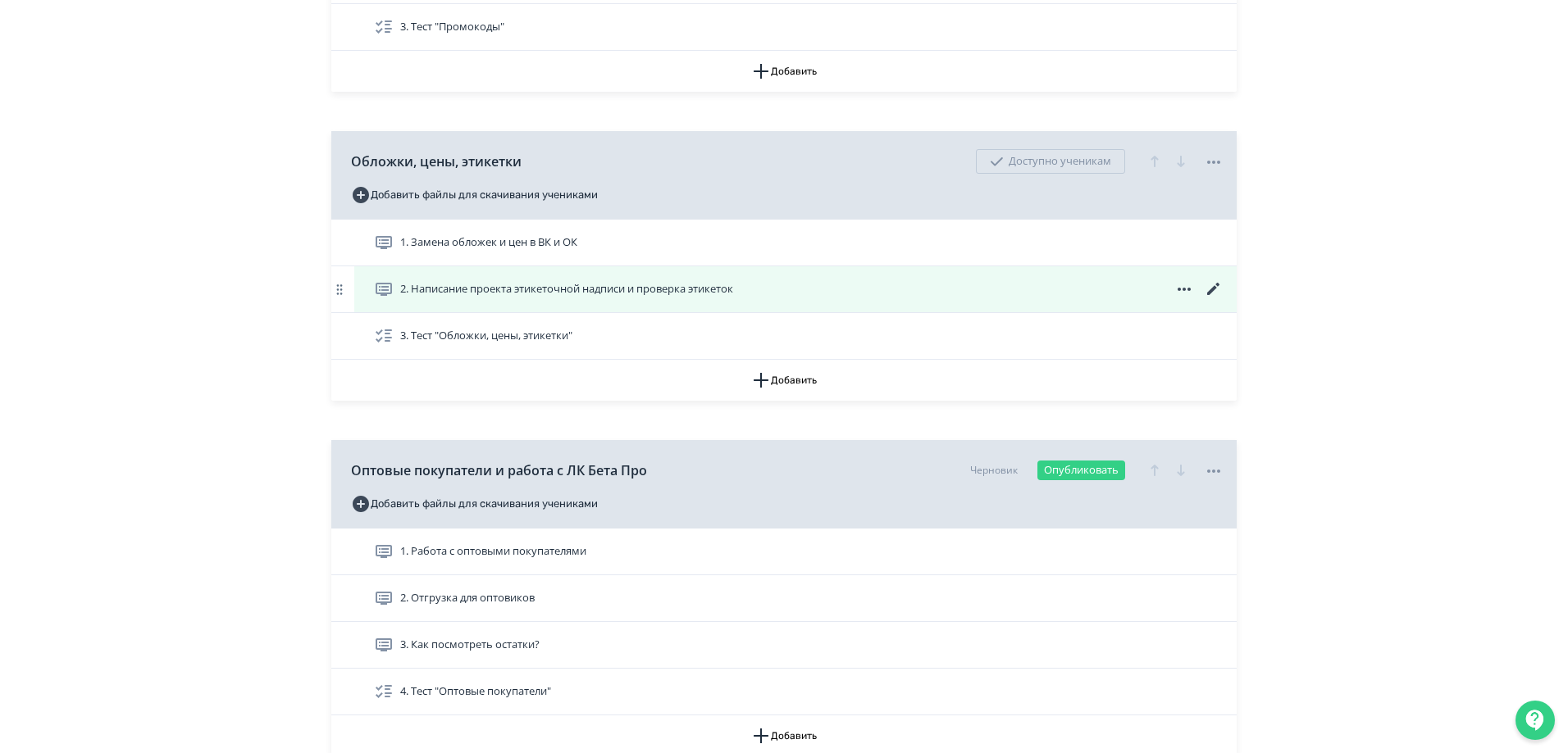
click at [627, 293] on span "2. Написание проекта этикеточной надписи и проверка этикеток" at bounding box center [566, 289] width 333 height 16
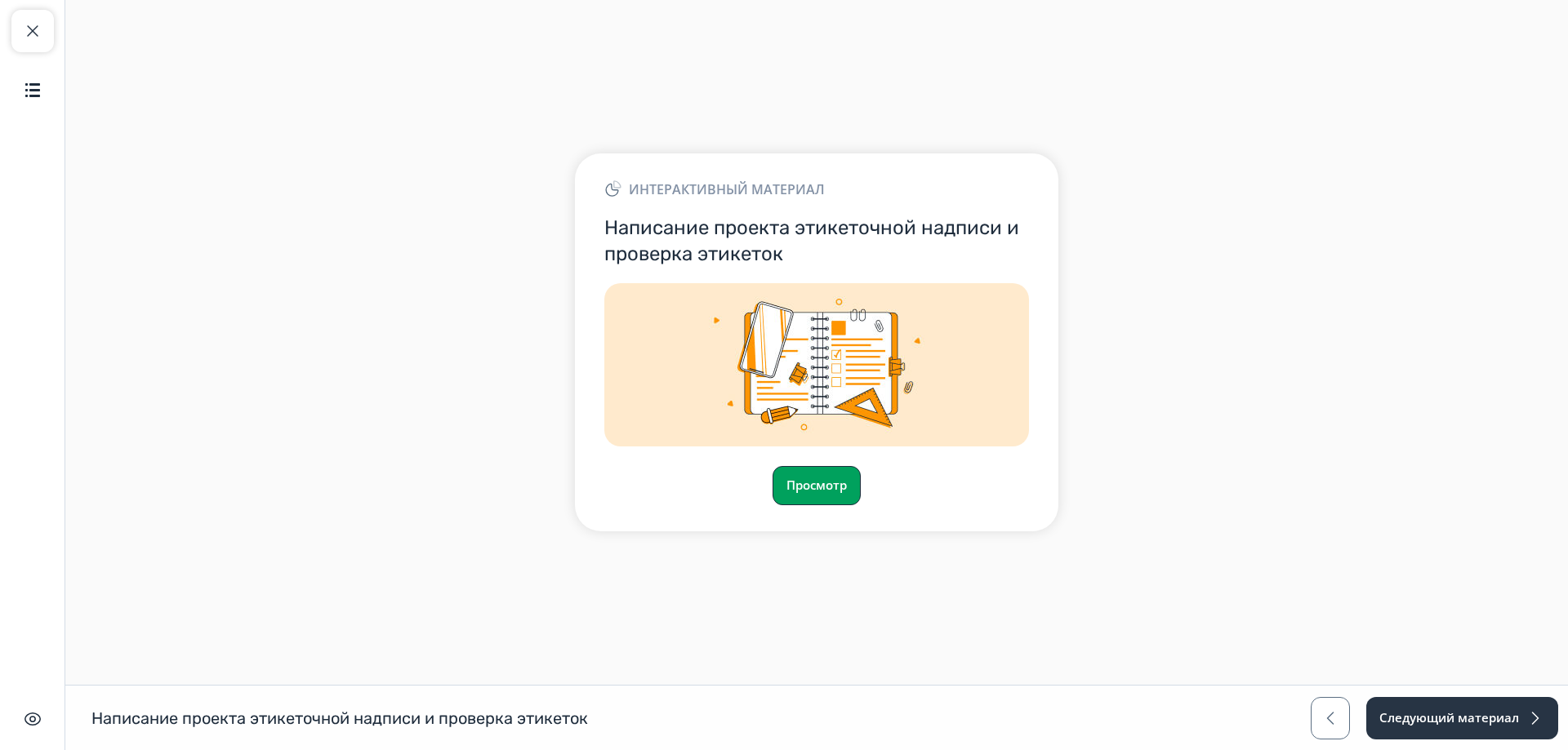
click at [837, 486] on button "Просмотр" at bounding box center [816, 486] width 88 height 40
